Goal: Task Accomplishment & Management: Complete application form

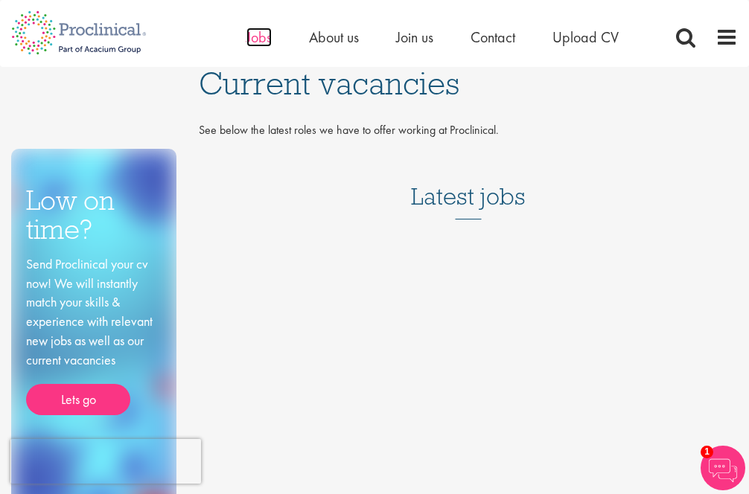
click at [246, 44] on span "Jobs" at bounding box center [258, 37] width 25 height 19
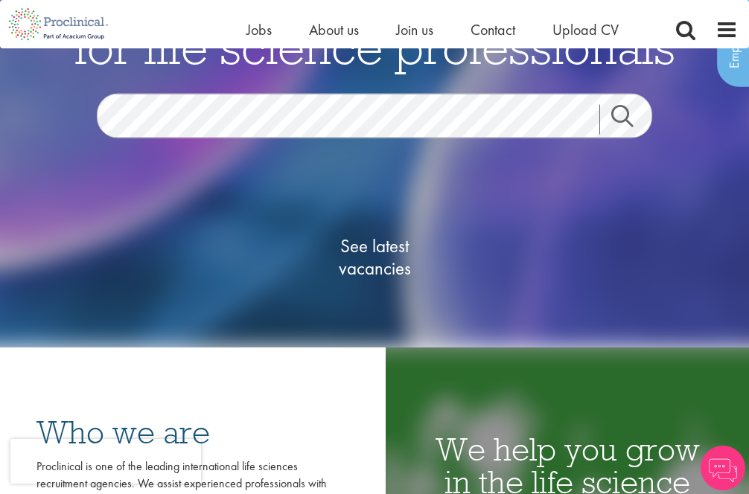
scroll to position [19, 0]
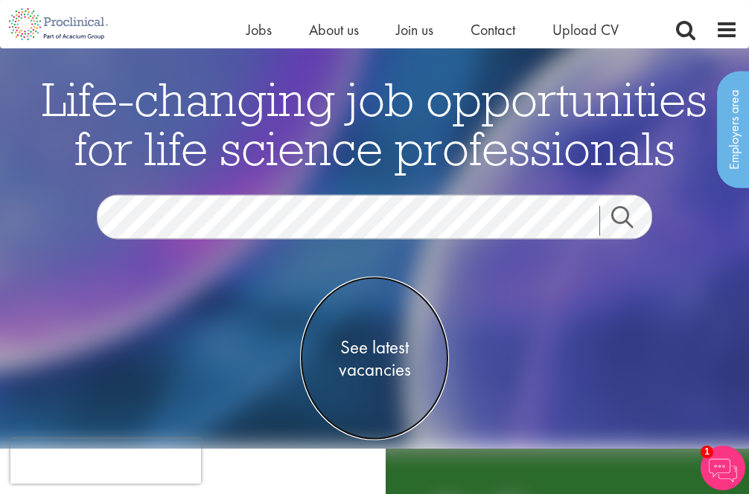
click at [356, 348] on span "See latest vacancies" at bounding box center [374, 358] width 149 height 45
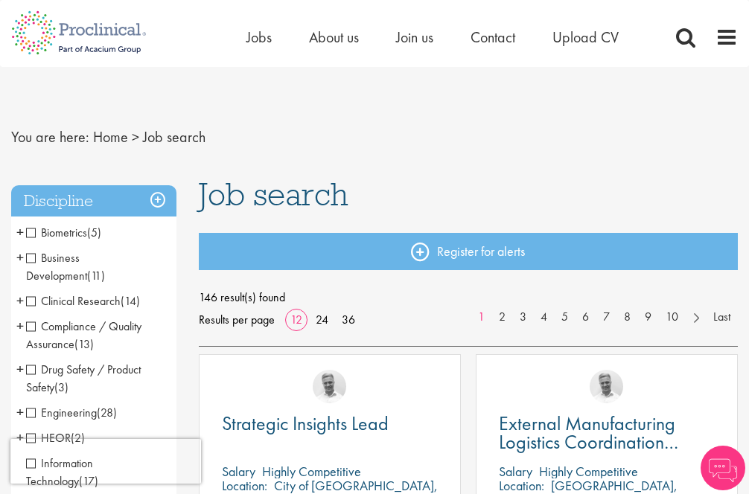
click at [77, 234] on span "Biometrics" at bounding box center [56, 233] width 61 height 16
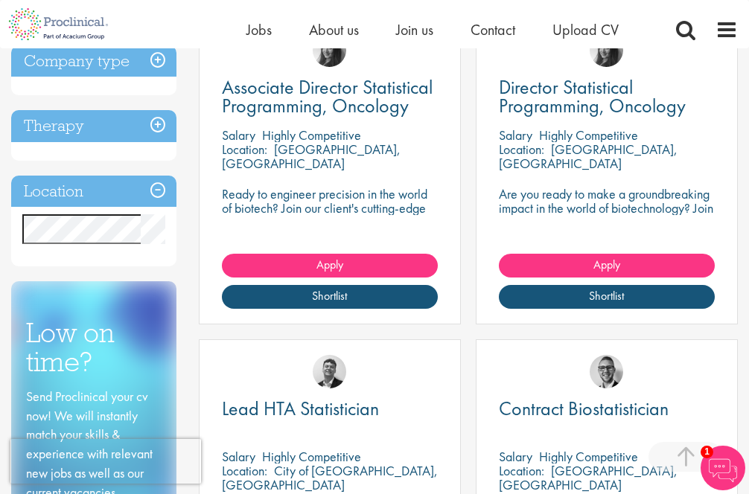
scroll to position [310, 0]
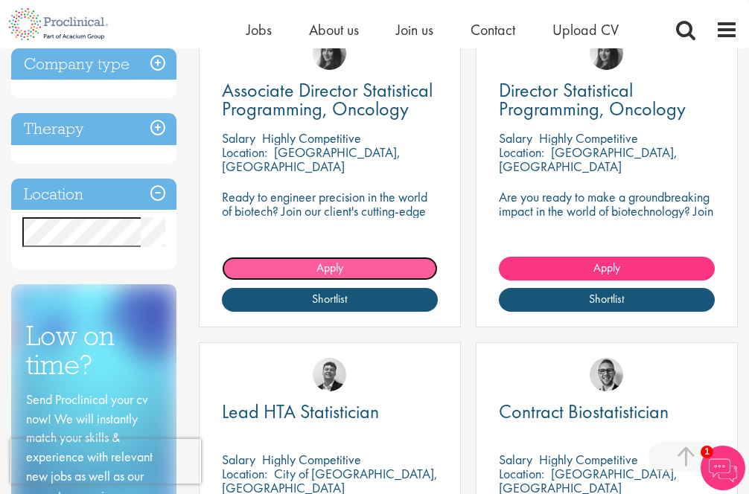
click at [356, 272] on link "Apply" at bounding box center [330, 269] width 216 height 24
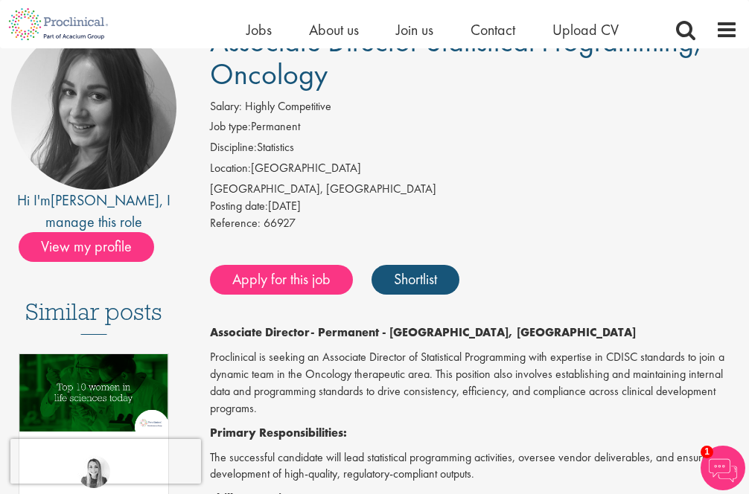
scroll to position [130, 0]
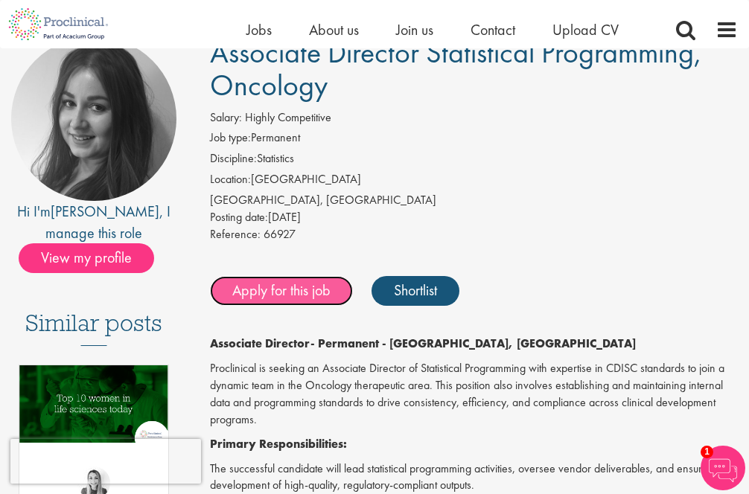
click at [307, 295] on link "Apply for this job" at bounding box center [281, 291] width 143 height 30
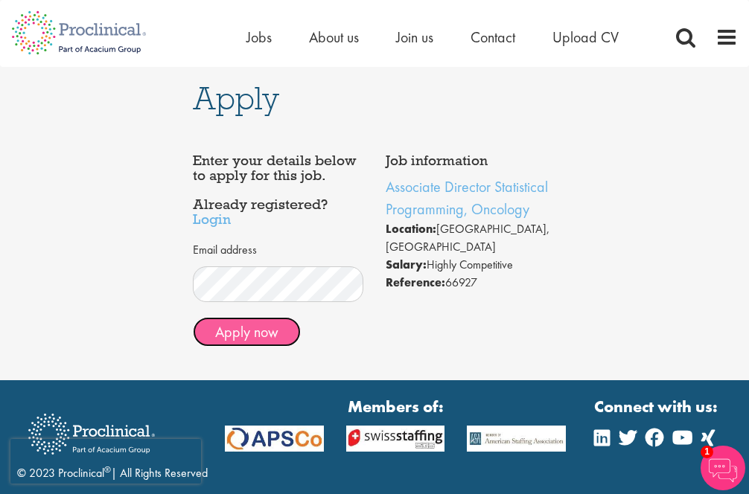
click at [248, 327] on button "Apply now" at bounding box center [247, 332] width 108 height 30
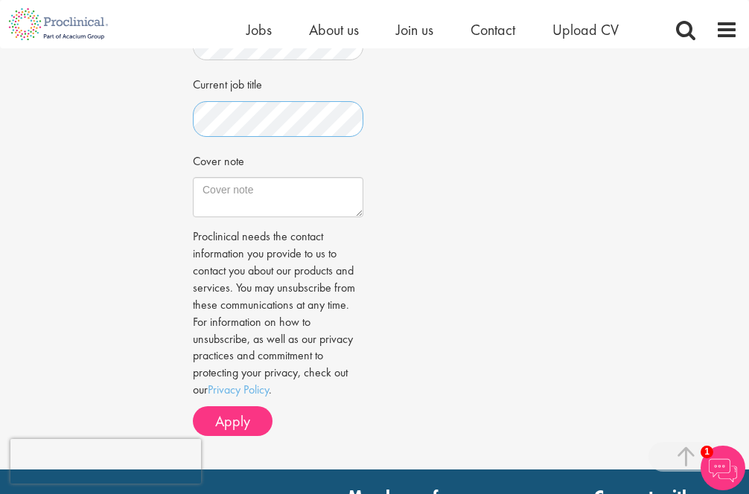
scroll to position [496, 0]
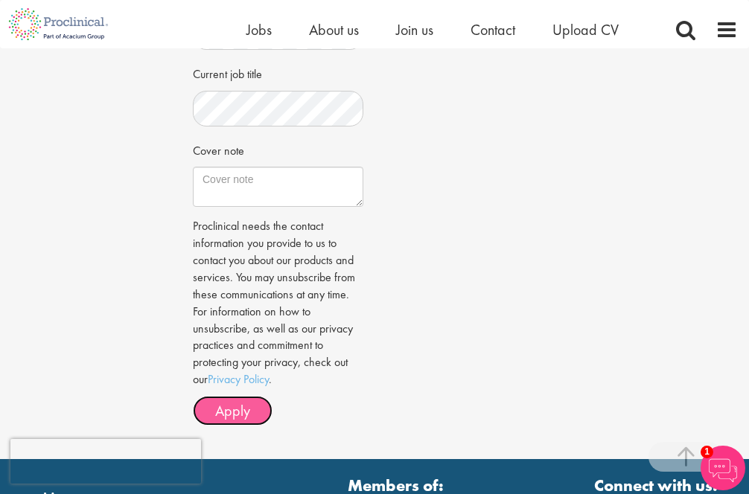
click at [226, 414] on span "Apply" at bounding box center [232, 410] width 35 height 19
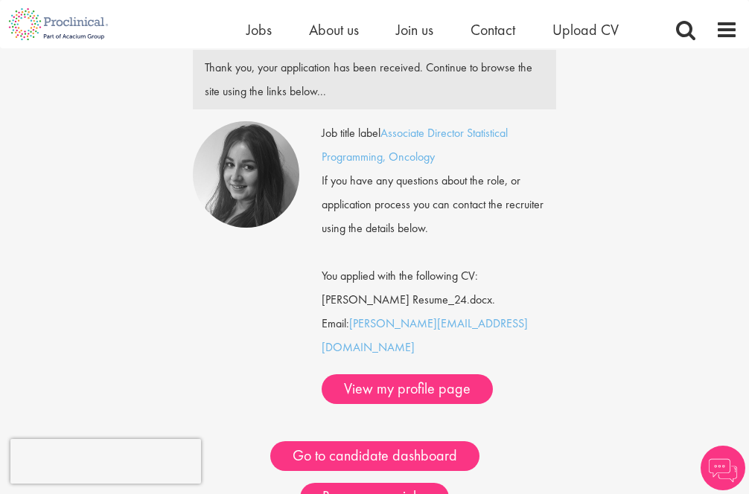
scroll to position [113, 0]
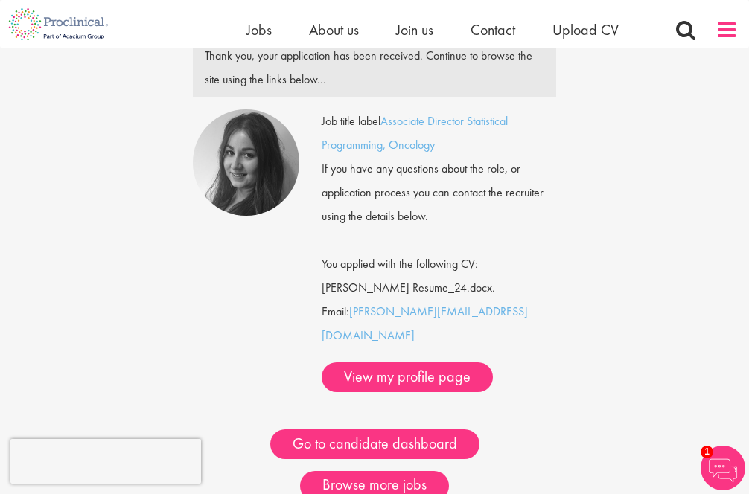
click at [718, 40] on span at bounding box center [726, 30] width 22 height 22
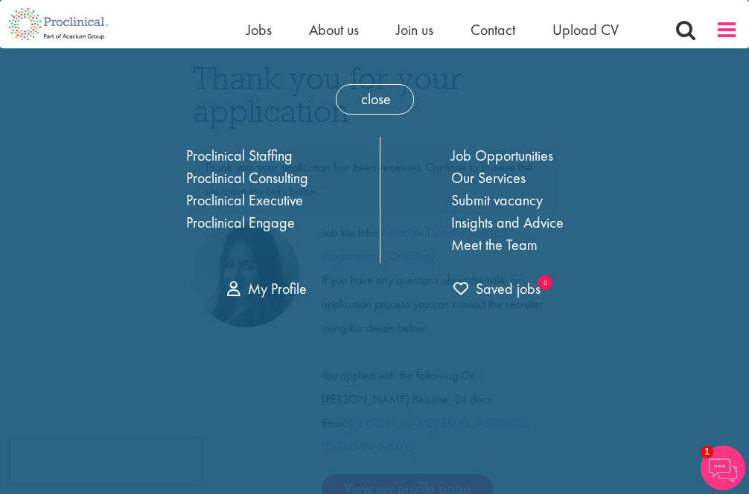
scroll to position [0, 0]
